Goal: Complete application form

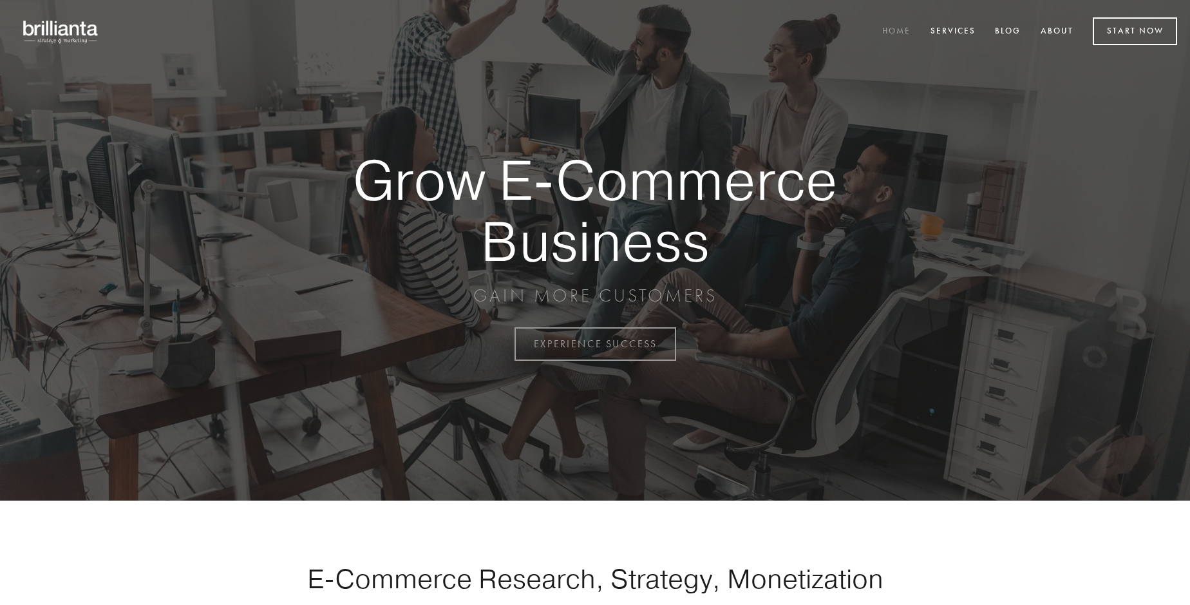
scroll to position [3375, 0]
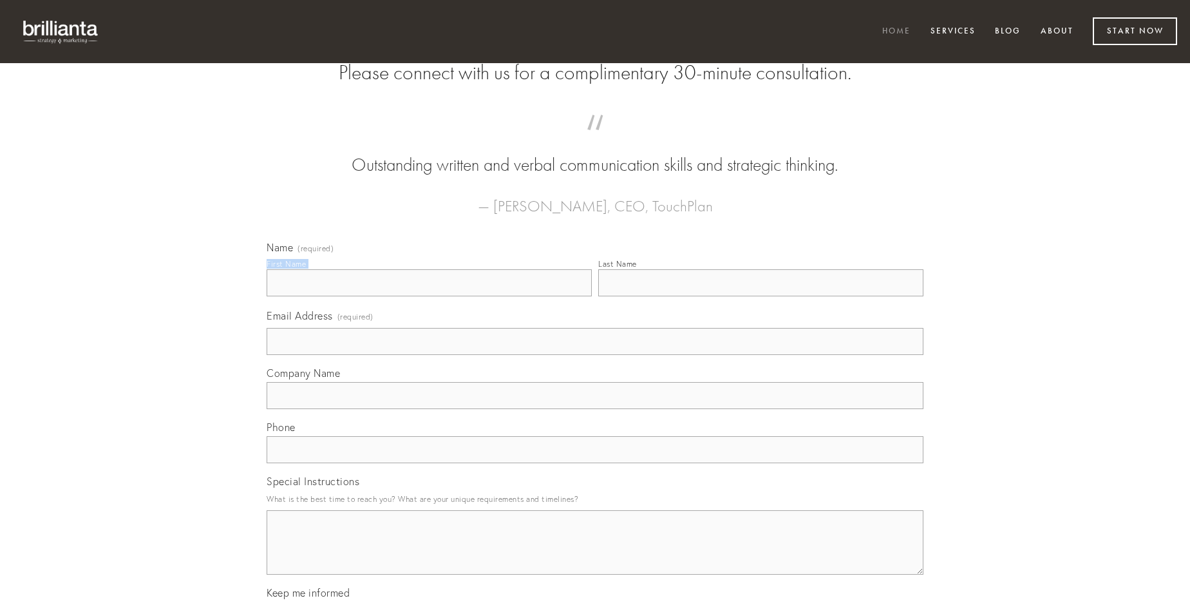
type input "[PERSON_NAME]"
click at [760, 296] on input "Last Name" at bounding box center [760, 282] width 325 height 27
type input "[PERSON_NAME]"
click at [595, 355] on input "Email Address (required)" at bounding box center [595, 341] width 657 height 27
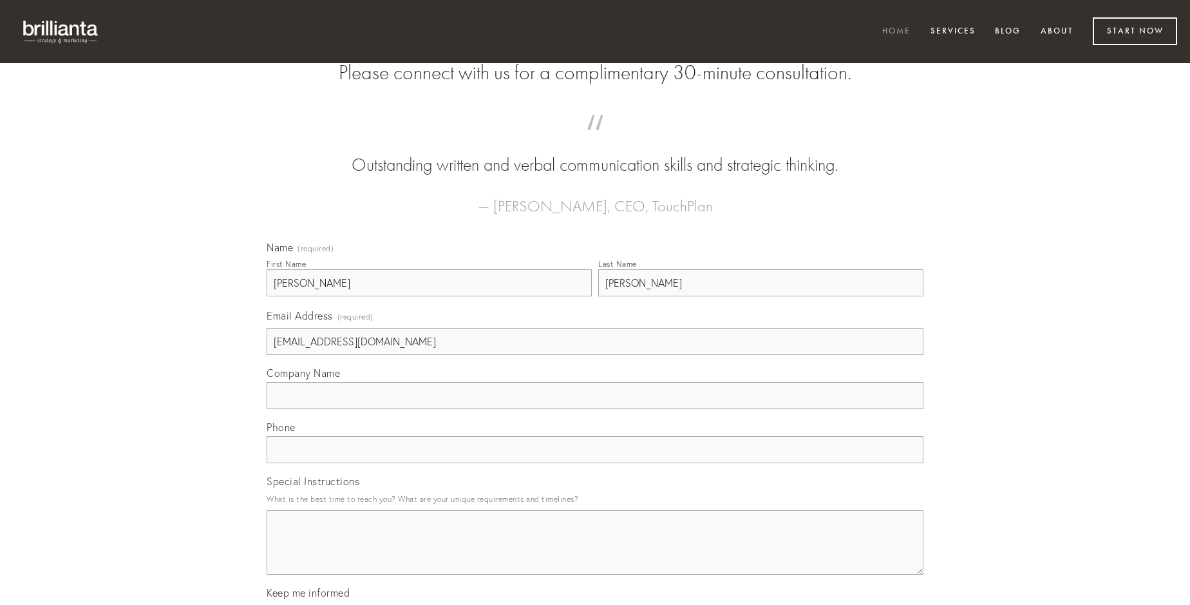
type input "[EMAIL_ADDRESS][DOMAIN_NAME]"
click at [595, 409] on input "Company Name" at bounding box center [595, 395] width 657 height 27
type input "pecco"
click at [595, 463] on input "text" at bounding box center [595, 449] width 657 height 27
click at [595, 554] on textarea "Special Instructions" at bounding box center [595, 542] width 657 height 64
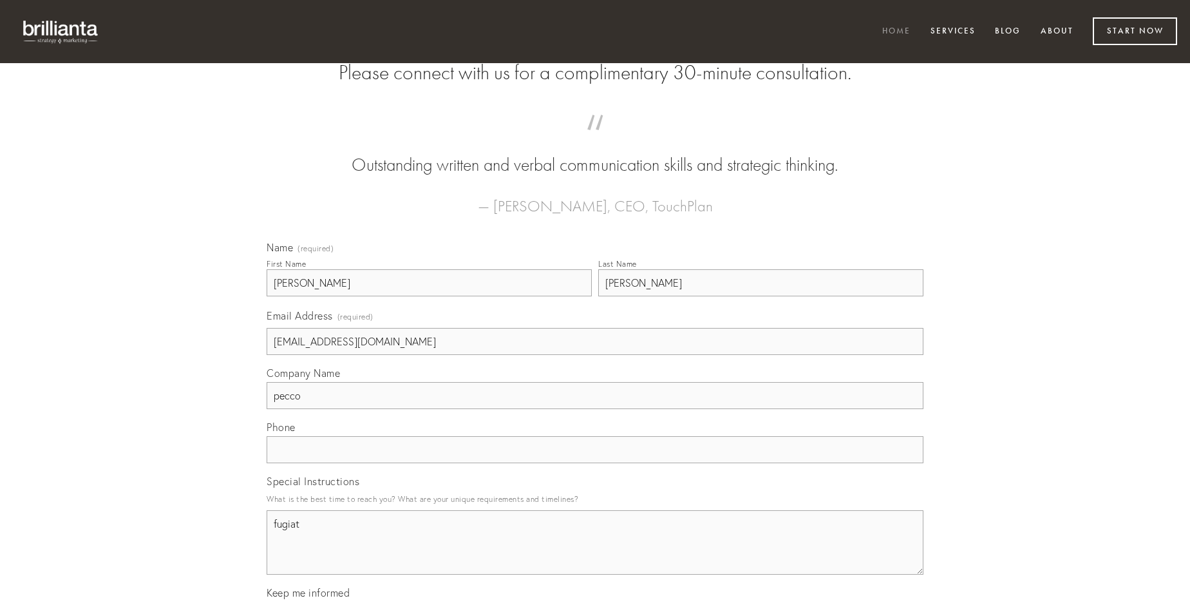
type textarea "fugiat"
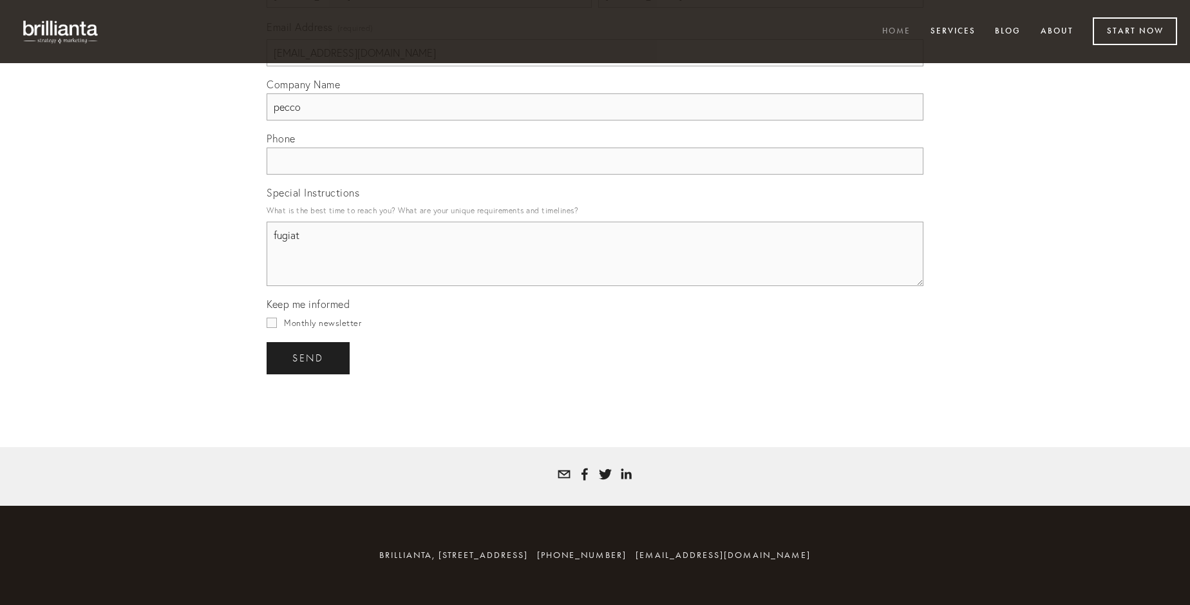
click at [309, 357] on span "send" at bounding box center [308, 358] width 32 height 12
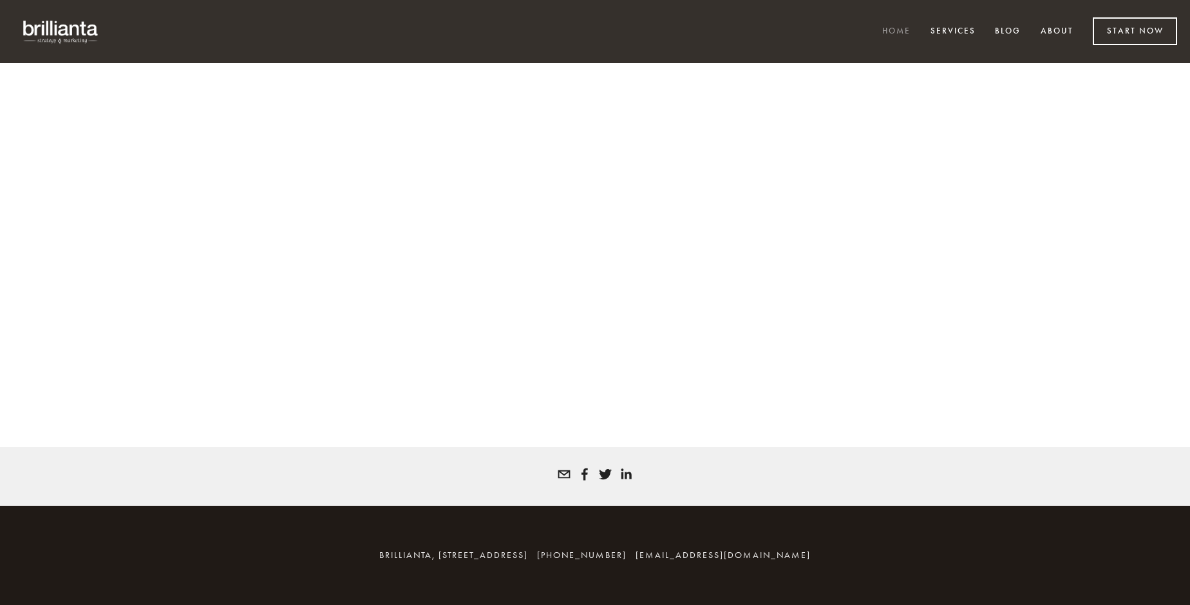
scroll to position [3357, 0]
